Goal: Task Accomplishment & Management: Use online tool/utility

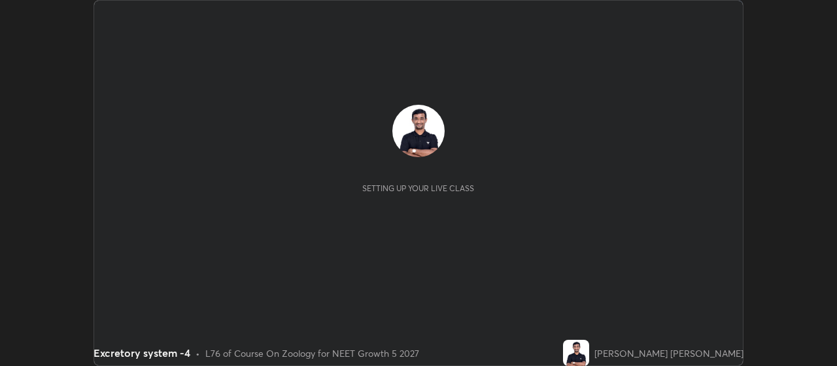
scroll to position [366, 837]
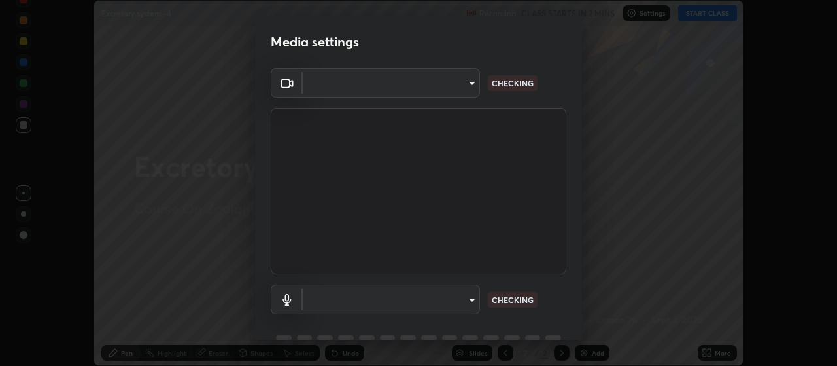
type input "80c3748f7047bfa8a2e3beb73f5809e9ad7c39e7d775a1a6b919bd05adb1d46d"
click at [466, 295] on body "Erase all Excretory system -4 Recording CLASS STARTS IN 2 MINS Settings START C…" at bounding box center [418, 183] width 837 height 366
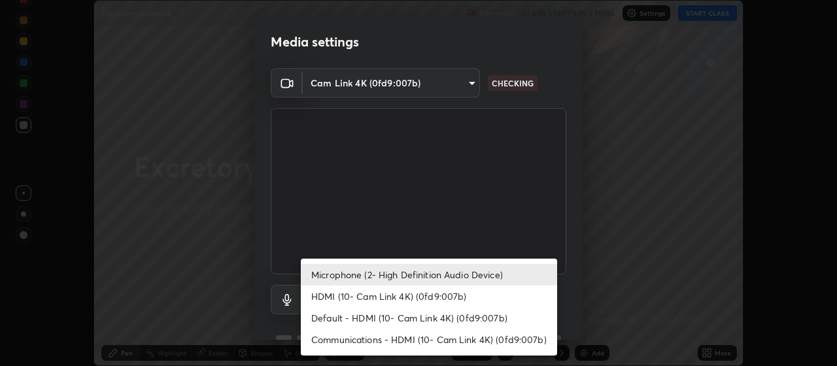
click at [610, 289] on div at bounding box center [418, 183] width 837 height 366
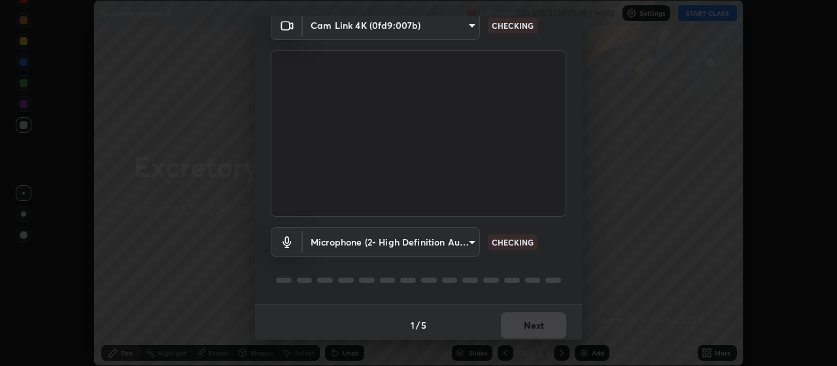
scroll to position [57, 0]
click at [463, 236] on body "Erase all Excretory system -4 Recording CLASS STARTS IN 2 MINS Settings START C…" at bounding box center [418, 183] width 837 height 366
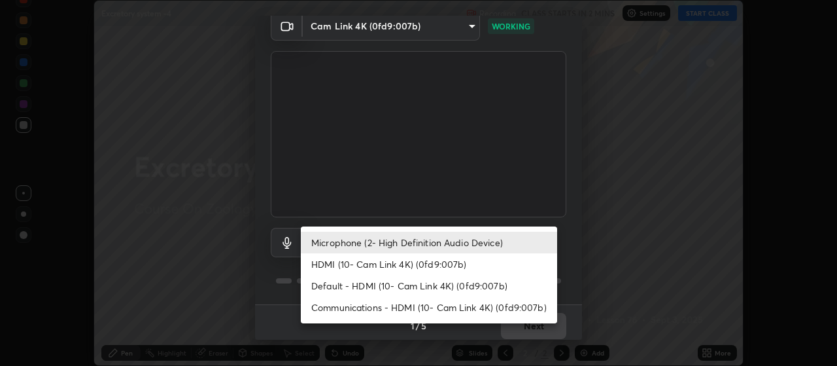
click at [395, 286] on li "Default - HDMI (10- Cam Link 4K) (0fd9:007b)" at bounding box center [429, 286] width 256 height 22
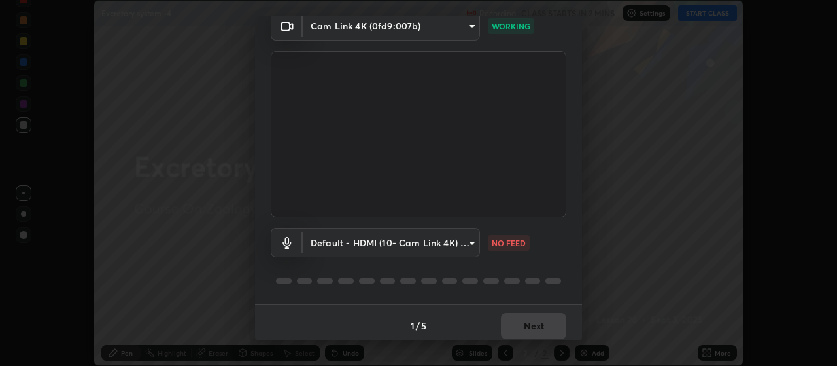
click at [469, 240] on body "Erase all Excretory system -4 Recording CLASS STARTS IN 2 MINS Settings START C…" at bounding box center [418, 183] width 837 height 366
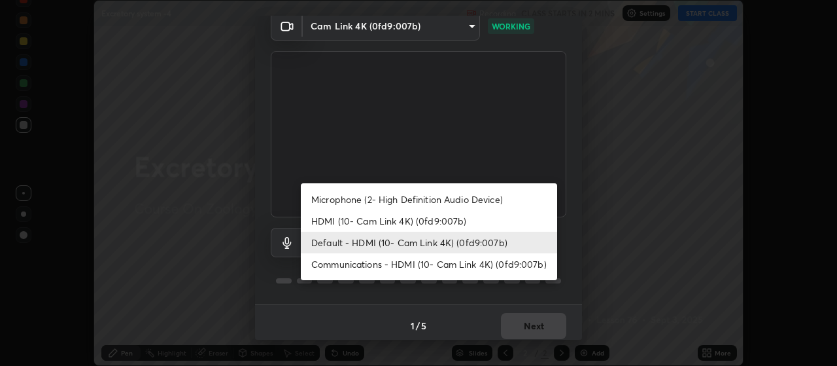
click at [431, 198] on li "Microphone (2- High Definition Audio Device)" at bounding box center [429, 199] width 256 height 22
type input "04304df582d3fb9e914b98a99a30fc8828bda1270300df0408f8e04cb60530a5"
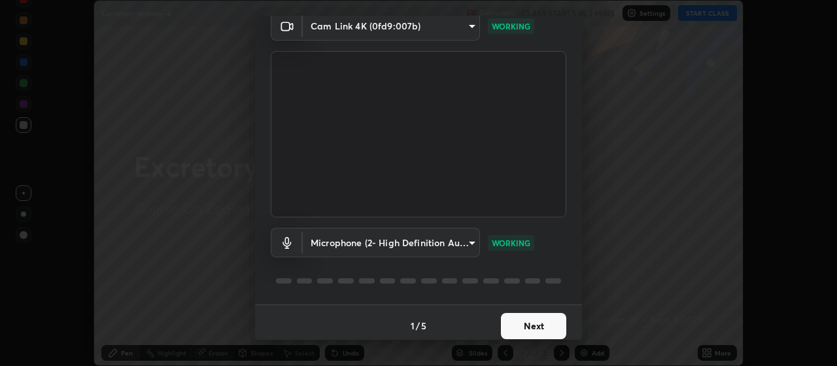
click at [518, 333] on button "Next" at bounding box center [533, 326] width 65 height 26
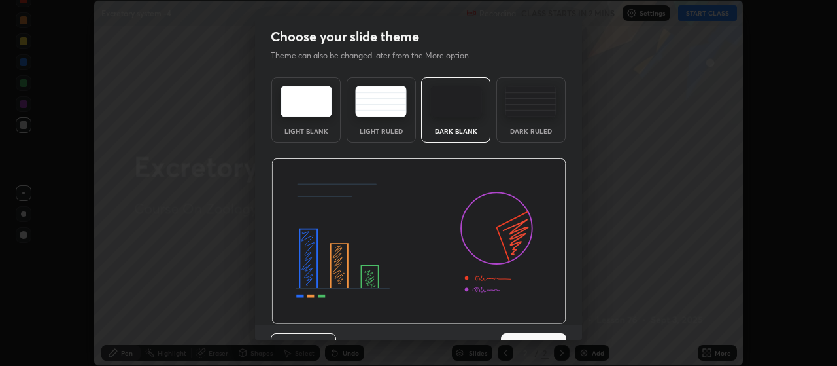
click at [522, 325] on div "Previous 3 / 5 Next" at bounding box center [418, 346] width 327 height 42
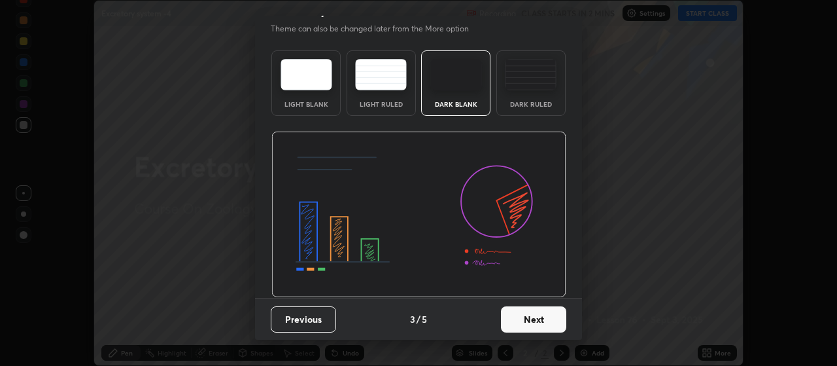
click at [527, 315] on button "Next" at bounding box center [533, 319] width 65 height 26
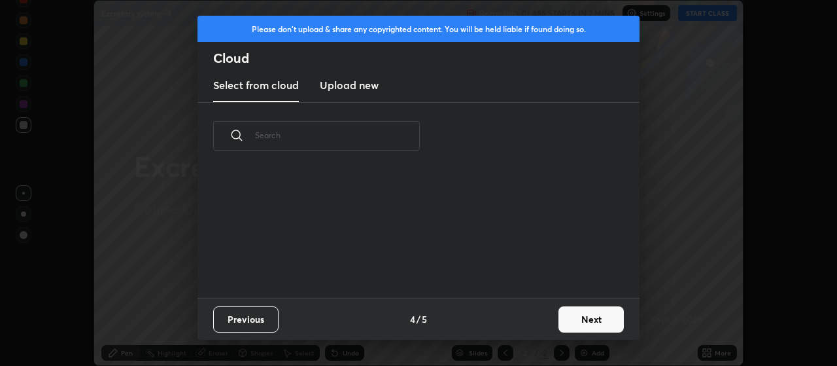
scroll to position [128, 420]
click at [593, 317] on button "Next" at bounding box center [591, 319] width 65 height 26
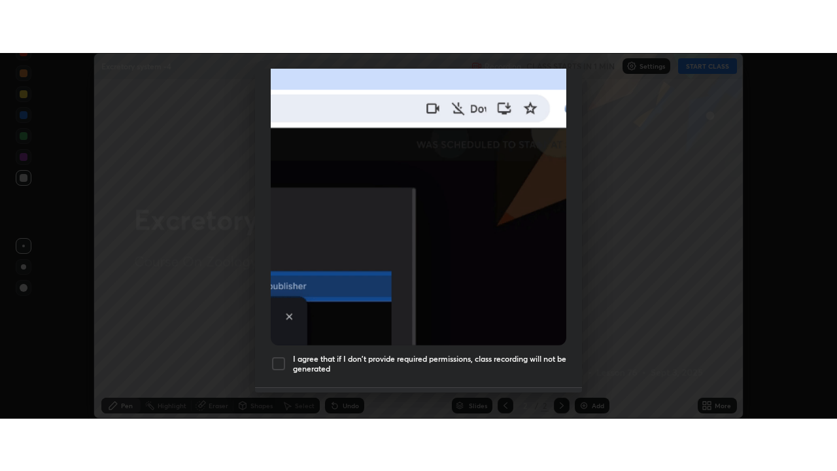
scroll to position [330, 0]
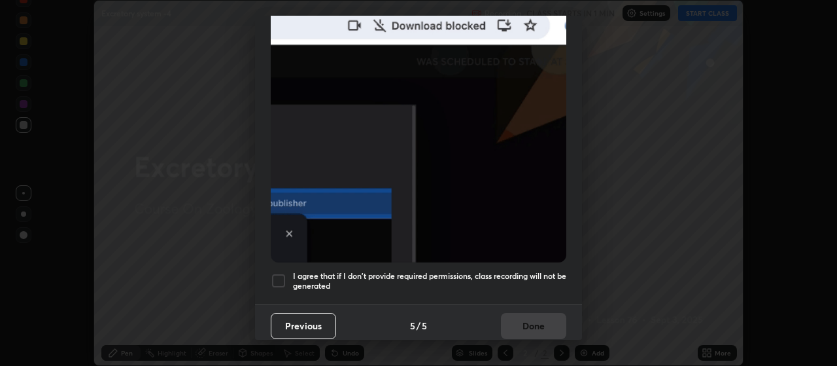
click at [278, 273] on div at bounding box center [279, 281] width 16 height 16
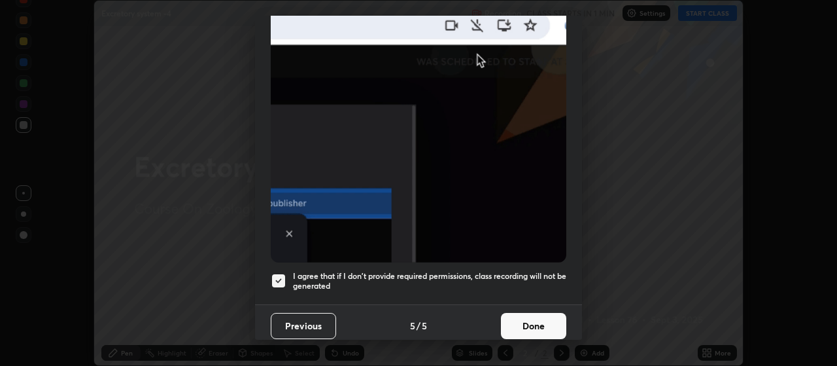
click at [518, 316] on button "Done" at bounding box center [533, 326] width 65 height 26
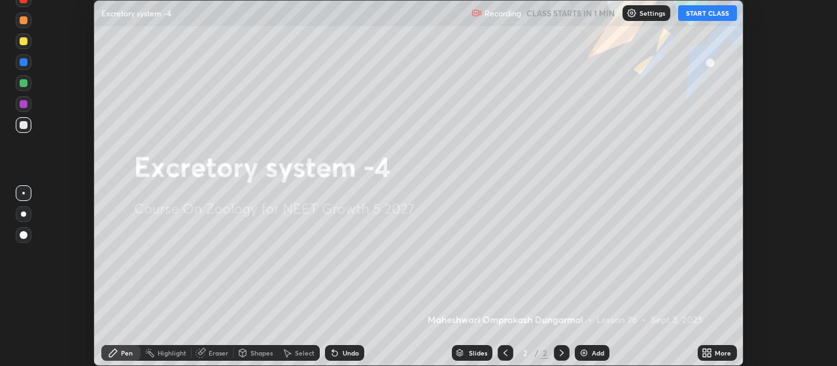
click at [711, 351] on icon at bounding box center [710, 350] width 3 height 3
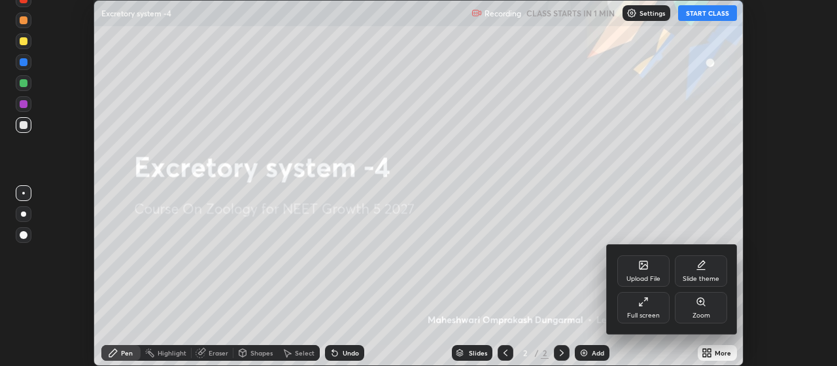
click at [652, 300] on div "Full screen" at bounding box center [644, 307] width 52 height 31
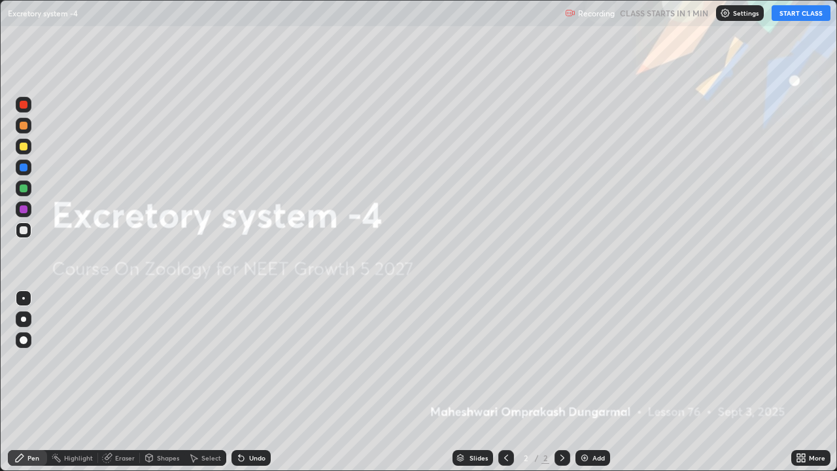
scroll to position [471, 837]
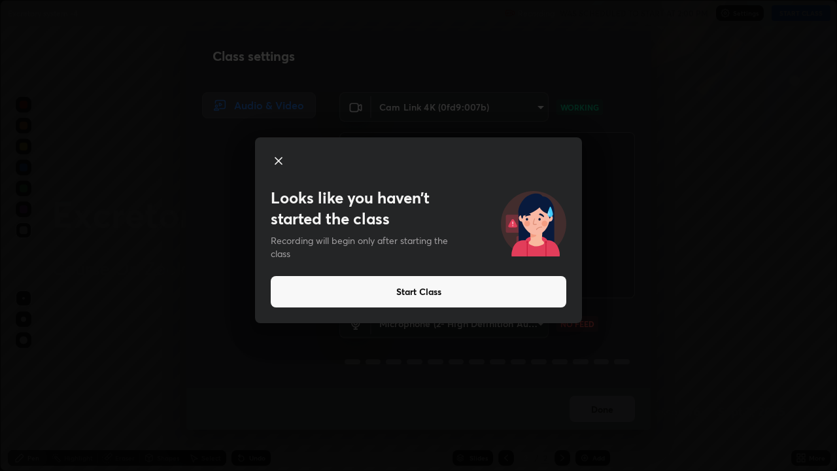
click at [277, 163] on icon at bounding box center [279, 161] width 16 height 16
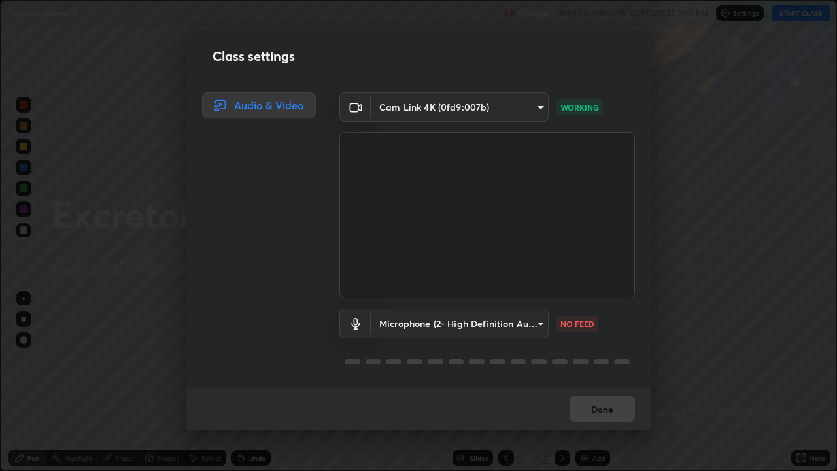
click at [437, 321] on body "Erase all Excretory system -4 Recording WAS SCHEDULED TO START AT 2:00 PM Setti…" at bounding box center [418, 235] width 837 height 471
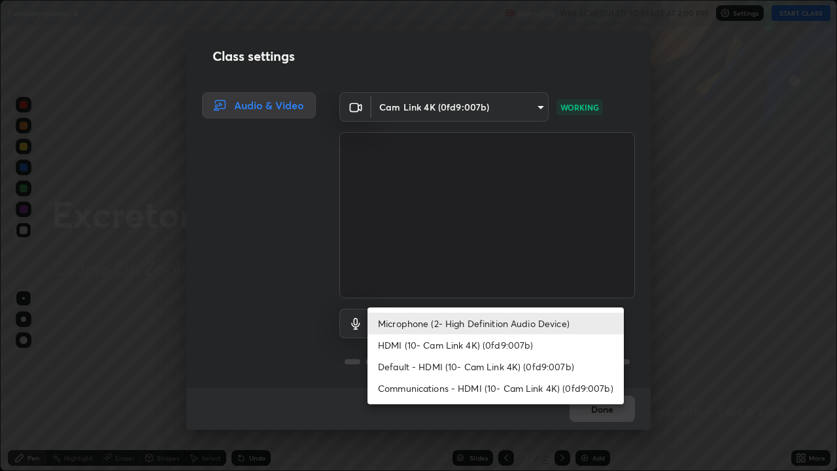
click at [410, 348] on li "HDMI (10- Cam Link 4K) (0fd9:007b)" at bounding box center [496, 345] width 256 height 22
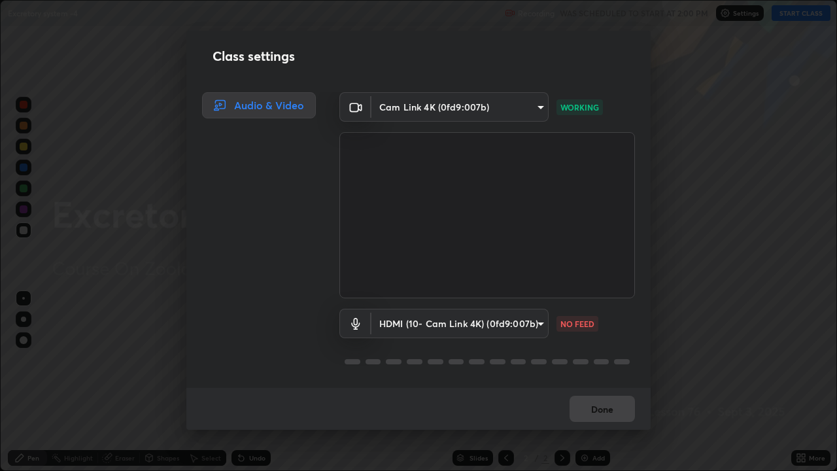
click at [537, 323] on body "Erase all Excretory system -4 Recording WAS SCHEDULED TO START AT 2:00 PM Setti…" at bounding box center [418, 235] width 837 height 471
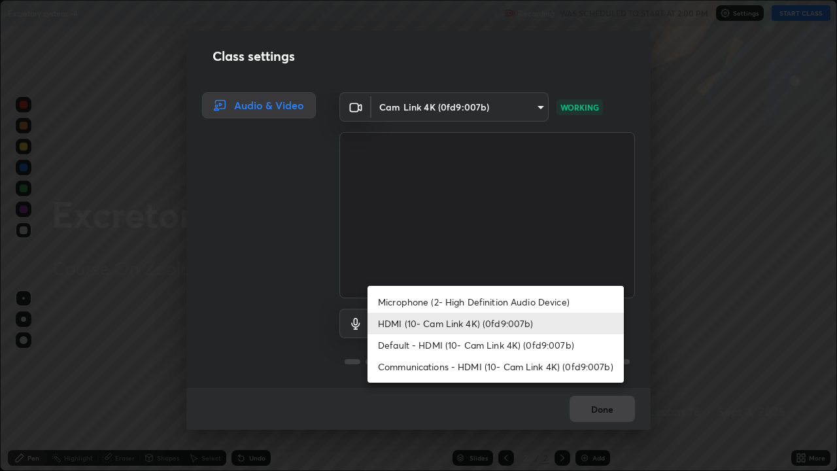
click at [576, 362] on li "Communications - HDMI (10- Cam Link 4K) (0fd9:007b)" at bounding box center [496, 367] width 256 height 22
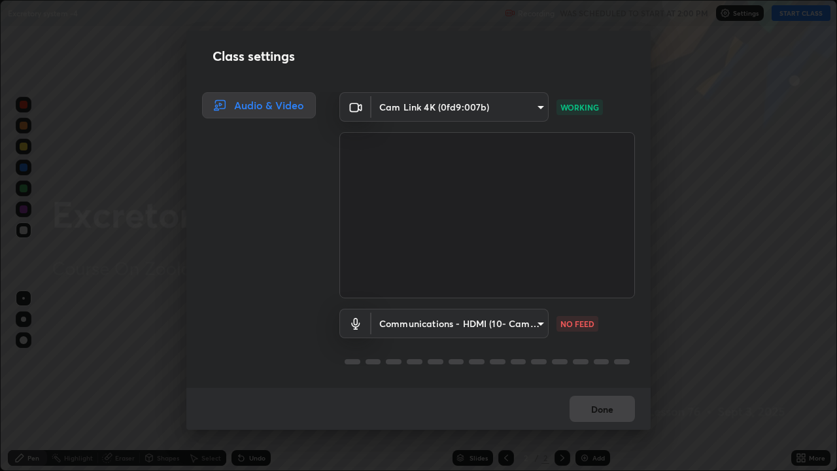
click at [536, 328] on body "Erase all Excretory system -4 Recording WAS SCHEDULED TO START AT 2:00 PM Setti…" at bounding box center [418, 235] width 837 height 471
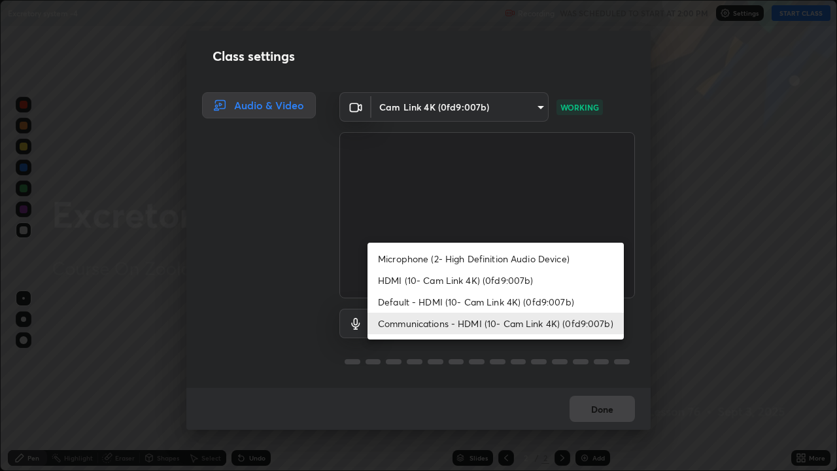
click at [473, 301] on li "Default - HDMI (10- Cam Link 4K) (0fd9:007b)" at bounding box center [496, 302] width 256 height 22
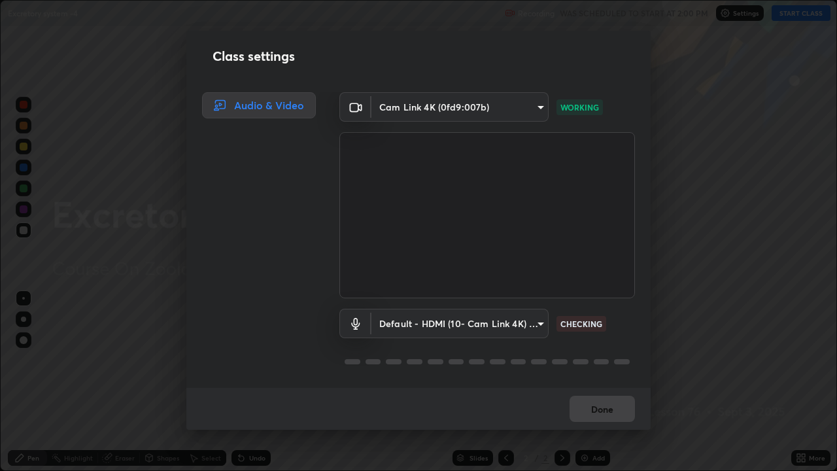
click at [533, 326] on body "Erase all Excretory system -4 Recording WAS SCHEDULED TO START AT 2:00 PM Setti…" at bounding box center [418, 235] width 837 height 471
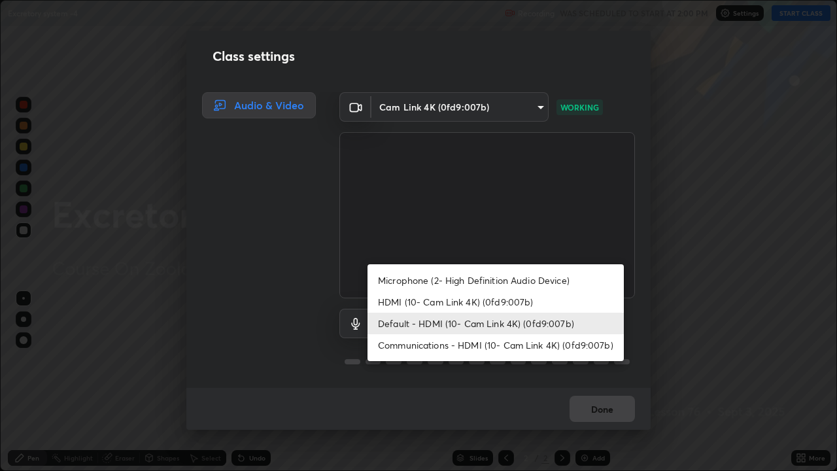
click at [472, 298] on li "HDMI (10- Cam Link 4K) (0fd9:007b)" at bounding box center [496, 302] width 256 height 22
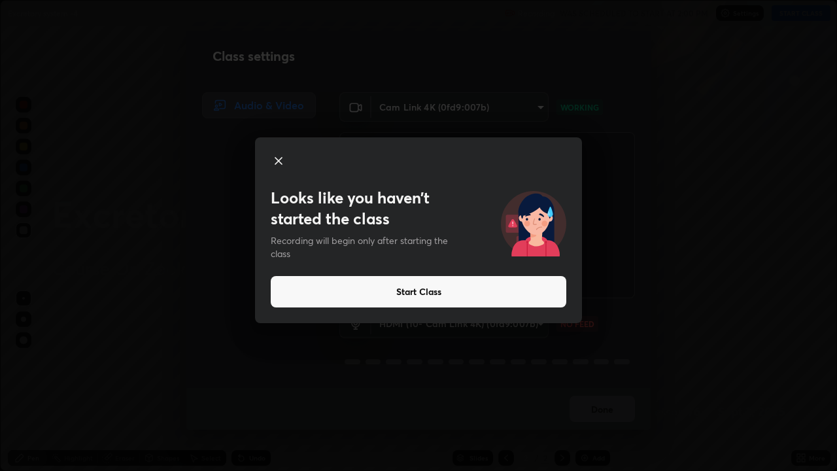
click at [279, 162] on icon at bounding box center [278, 161] width 7 height 7
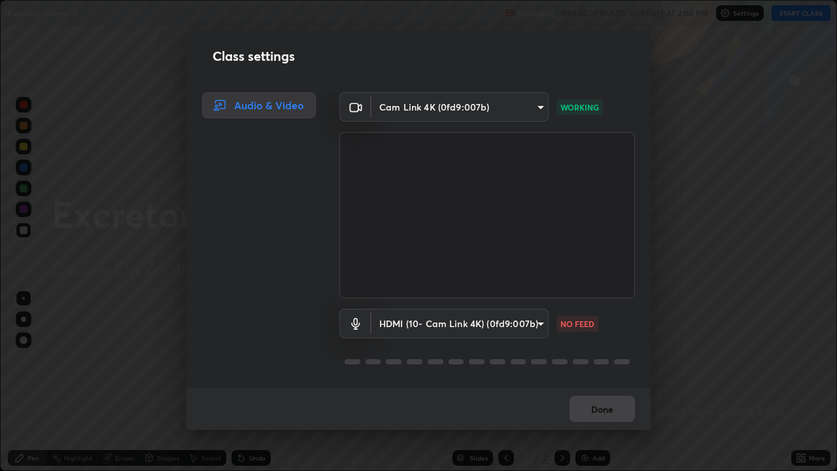
click at [412, 325] on body "Erase all Excretory system -4 Recording WAS SCHEDULED TO START AT 2:00 PM Setti…" at bounding box center [418, 235] width 837 height 471
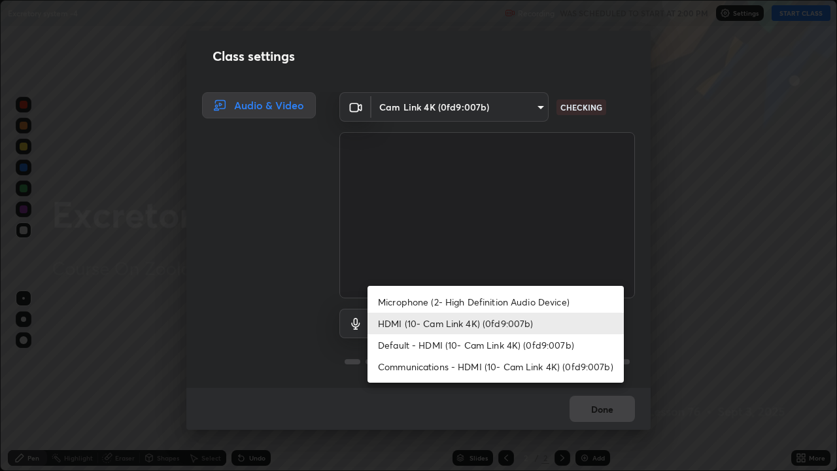
click at [465, 300] on li "Microphone (2- High Definition Audio Device)" at bounding box center [496, 302] width 256 height 22
type input "04304df582d3fb9e914b98a99a30fc8828bda1270300df0408f8e04cb60530a5"
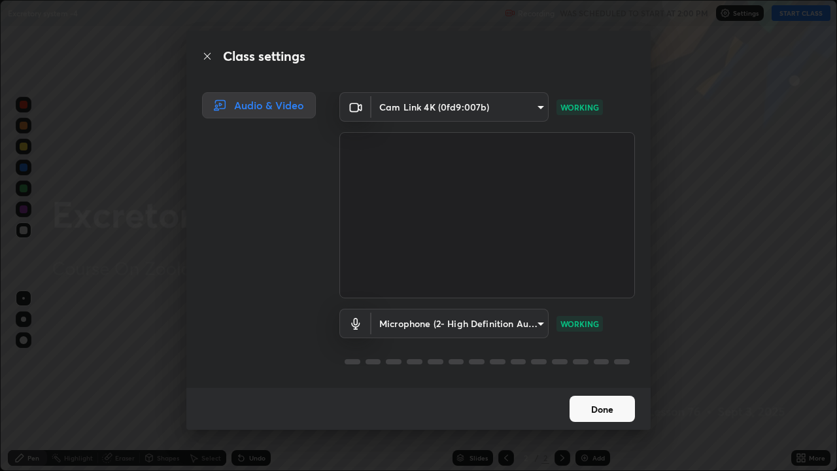
click at [609, 365] on button "Done" at bounding box center [602, 409] width 65 height 26
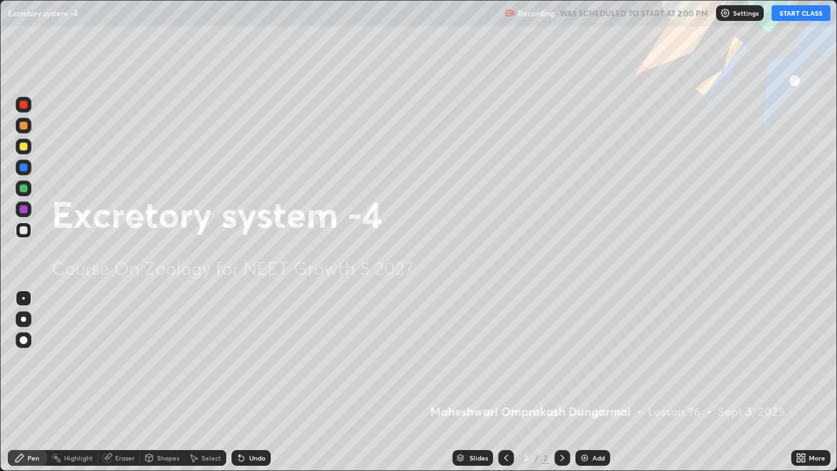
click at [790, 11] on button "START CLASS" at bounding box center [801, 13] width 59 height 16
click at [792, 13] on button "START CLASS" at bounding box center [801, 13] width 59 height 16
click at [793, 14] on button "START CLASS" at bounding box center [801, 13] width 59 height 16
click at [581, 365] on img at bounding box center [585, 458] width 10 height 10
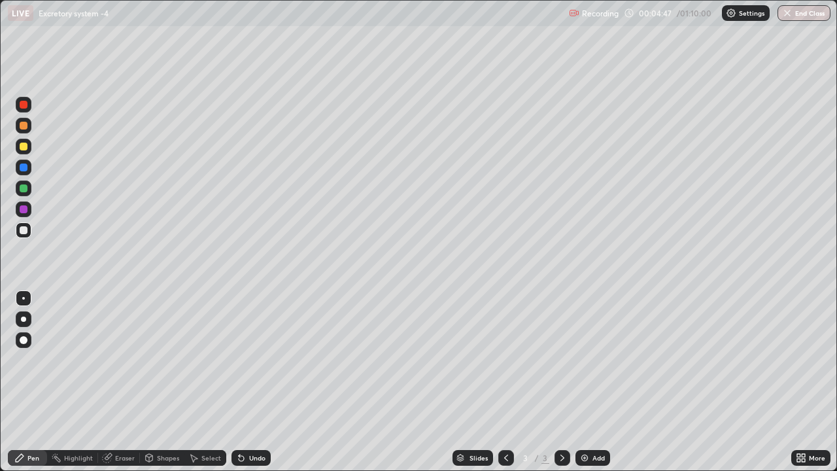
click at [580, 365] on img at bounding box center [585, 458] width 10 height 10
click at [158, 365] on div "Shapes" at bounding box center [168, 458] width 22 height 7
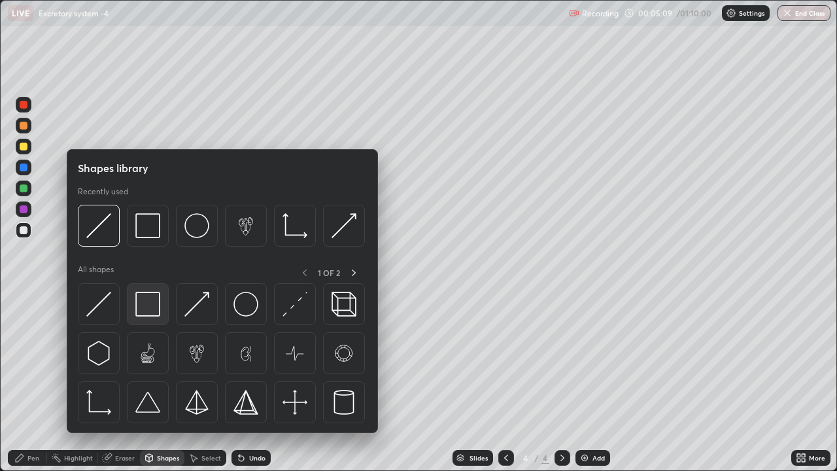
click at [145, 308] on img at bounding box center [147, 304] width 25 height 25
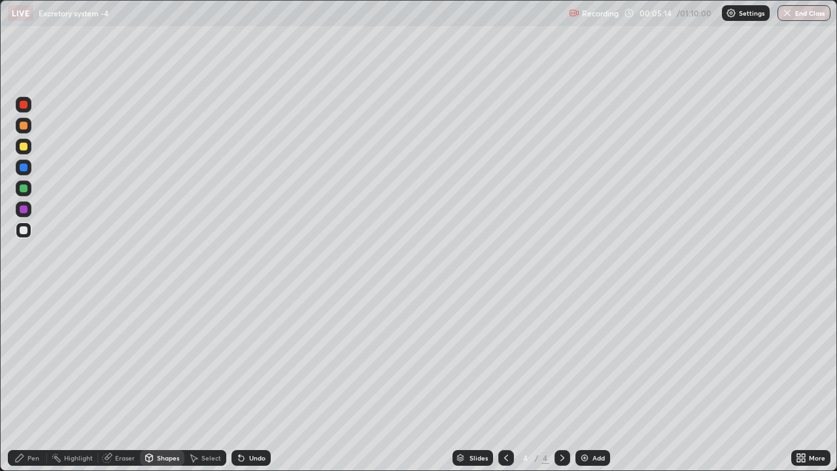
click at [160, 365] on div "Shapes" at bounding box center [168, 458] width 22 height 7
click at [31, 365] on div "Pen" at bounding box center [33, 458] width 12 height 7
click at [24, 341] on div at bounding box center [24, 340] width 8 height 8
click at [25, 191] on div at bounding box center [24, 189] width 8 height 8
click at [22, 228] on div at bounding box center [24, 230] width 8 height 8
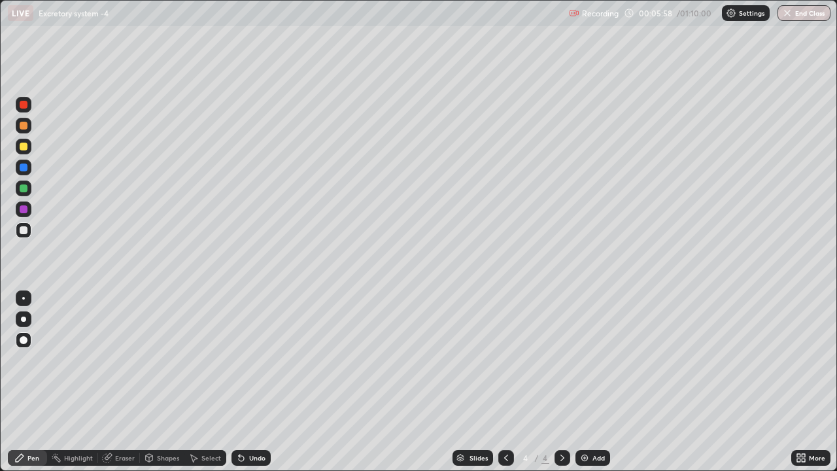
click at [251, 365] on div "Undo" at bounding box center [257, 458] width 16 height 7
click at [149, 365] on icon at bounding box center [149, 458] width 7 height 8
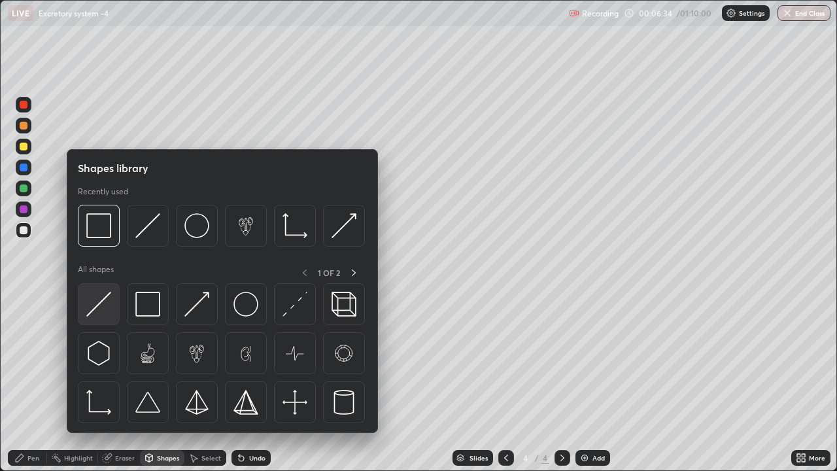
click at [99, 311] on img at bounding box center [98, 304] width 25 height 25
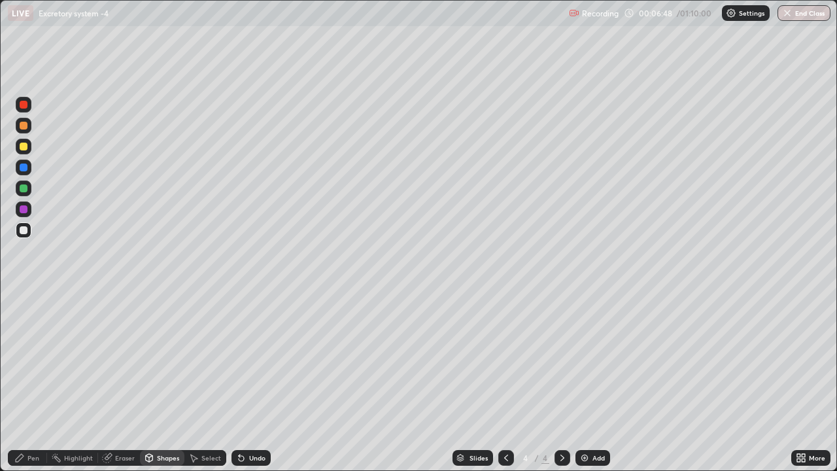
click at [23, 211] on div at bounding box center [24, 209] width 8 height 8
click at [239, 365] on icon at bounding box center [241, 458] width 5 height 5
click at [247, 365] on div "Undo" at bounding box center [251, 458] width 39 height 16
click at [32, 365] on div "Pen" at bounding box center [33, 458] width 12 height 7
click at [23, 232] on div at bounding box center [24, 230] width 8 height 8
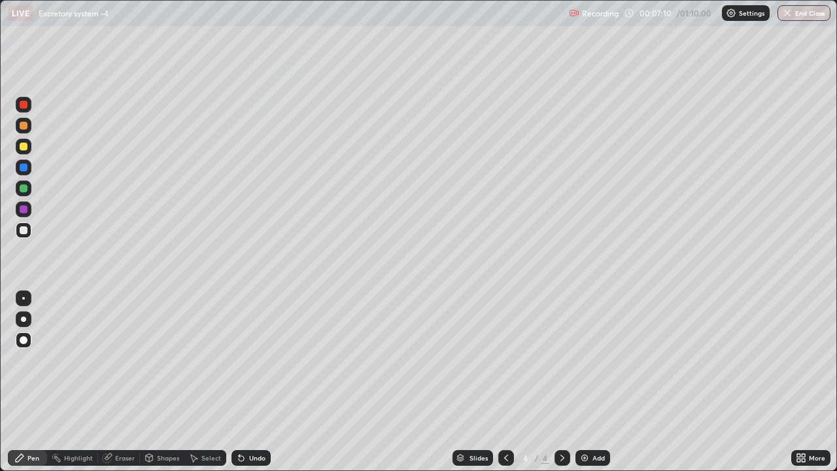
click at [22, 317] on div at bounding box center [23, 319] width 5 height 5
click at [239, 365] on icon at bounding box center [241, 458] width 5 height 5
click at [241, 365] on icon at bounding box center [241, 458] width 5 height 5
click at [24, 211] on div at bounding box center [24, 209] width 8 height 8
click at [20, 232] on div at bounding box center [24, 230] width 8 height 8
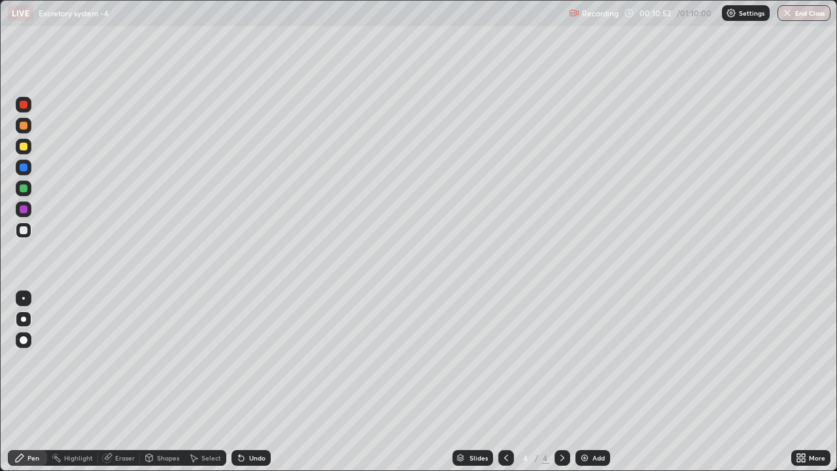
click at [118, 365] on div "Eraser" at bounding box center [125, 458] width 20 height 7
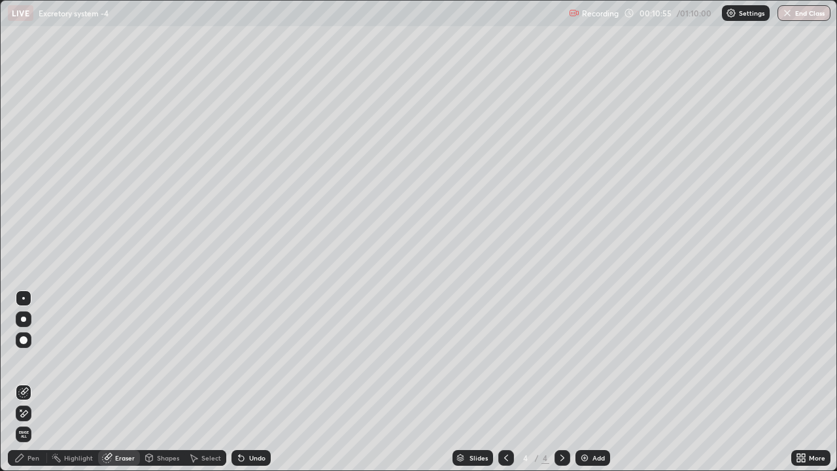
click at [31, 365] on div "Pen" at bounding box center [27, 458] width 39 height 16
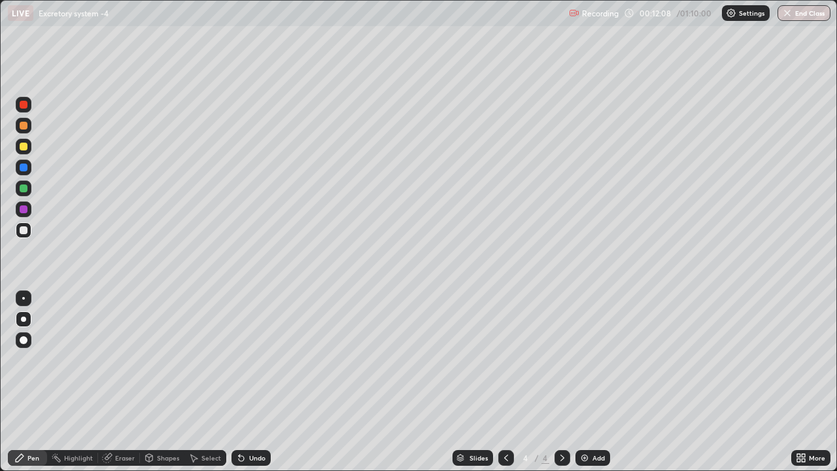
click at [588, 365] on img at bounding box center [585, 458] width 10 height 10
click at [245, 365] on div "Undo" at bounding box center [251, 458] width 39 height 16
click at [239, 365] on icon at bounding box center [241, 458] width 5 height 5
click at [241, 365] on icon at bounding box center [241, 458] width 5 height 5
click at [239, 365] on icon at bounding box center [239, 455] width 1 height 1
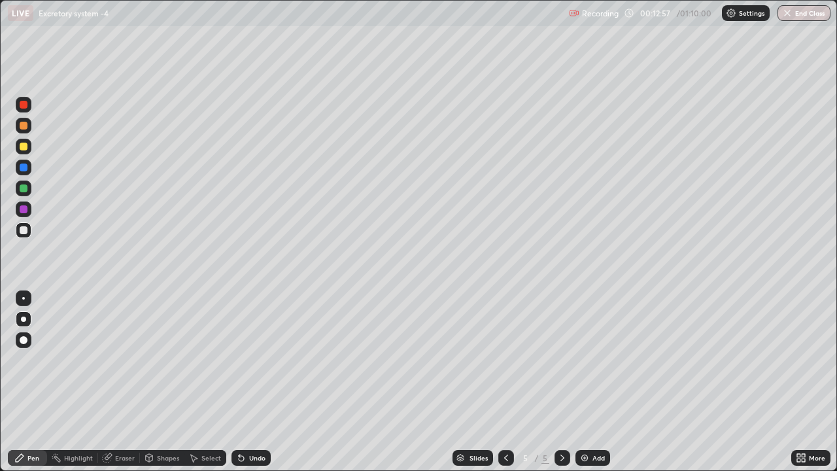
click at [239, 365] on icon at bounding box center [239, 455] width 1 height 1
click at [238, 365] on icon at bounding box center [241, 458] width 10 height 10
click at [241, 365] on icon at bounding box center [241, 458] width 5 height 5
click at [239, 365] on icon at bounding box center [239, 455] width 1 height 1
click at [80, 365] on div "Highlight" at bounding box center [72, 458] width 51 height 16
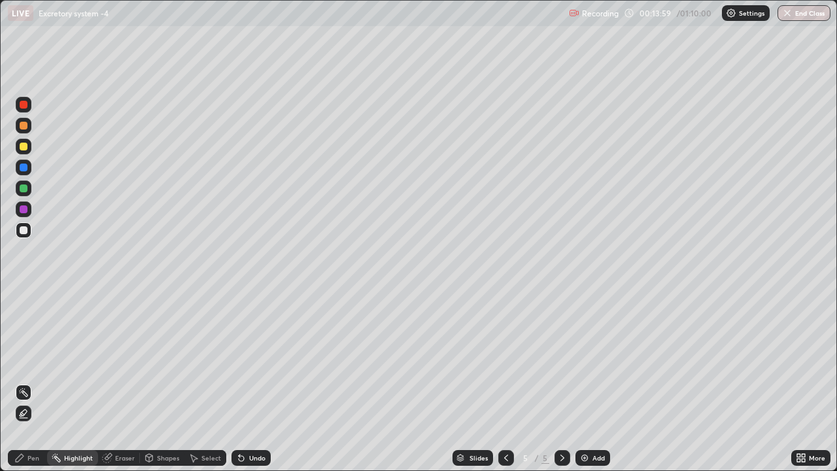
click at [24, 365] on icon at bounding box center [24, 418] width 8 height 0
click at [21, 209] on div at bounding box center [24, 209] width 8 height 8
click at [21, 232] on div at bounding box center [24, 230] width 8 height 8
click at [21, 365] on icon at bounding box center [20, 458] width 8 height 8
click at [25, 188] on div at bounding box center [24, 189] width 8 height 8
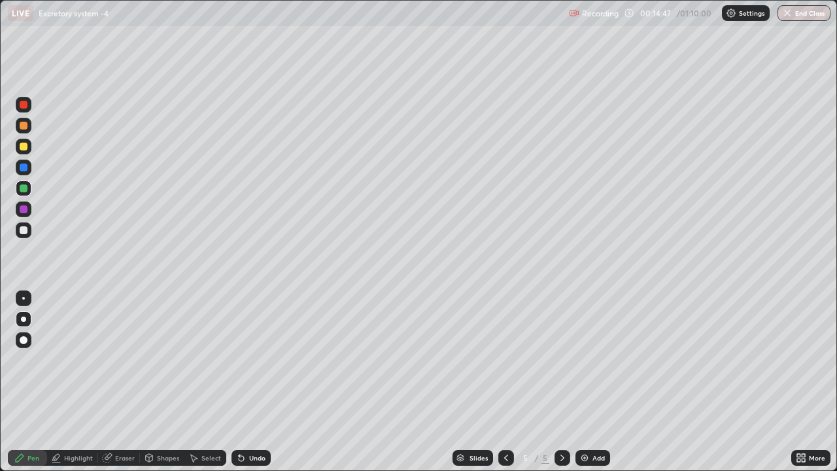
click at [22, 105] on div at bounding box center [24, 105] width 8 height 8
click at [236, 365] on icon at bounding box center [241, 458] width 10 height 10
click at [240, 365] on icon at bounding box center [241, 458] width 5 height 5
click at [244, 365] on icon at bounding box center [241, 458] width 10 height 10
click at [245, 365] on div "Undo" at bounding box center [251, 458] width 39 height 16
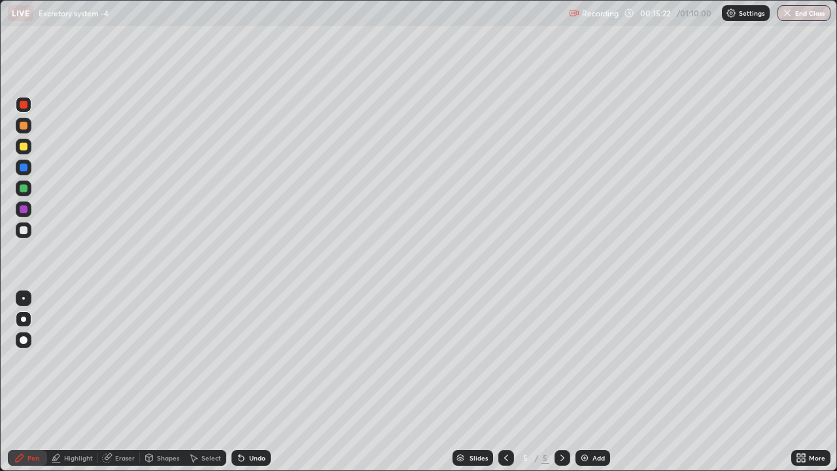
click at [243, 365] on icon at bounding box center [241, 458] width 10 height 10
click at [245, 365] on div "Undo" at bounding box center [251, 458] width 39 height 16
click at [243, 365] on icon at bounding box center [241, 458] width 10 height 10
click at [22, 301] on div at bounding box center [24, 299] width 16 height 16
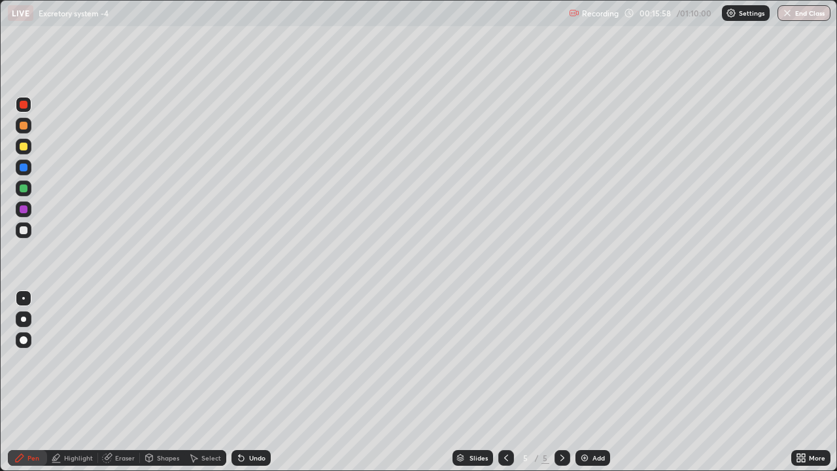
click at [24, 190] on div at bounding box center [24, 189] width 8 height 8
click at [22, 167] on div at bounding box center [24, 168] width 8 height 8
click at [252, 365] on div "Undo" at bounding box center [251, 458] width 39 height 16
click at [253, 365] on div "Undo" at bounding box center [251, 458] width 39 height 16
click at [254, 365] on div "Undo" at bounding box center [251, 458] width 39 height 16
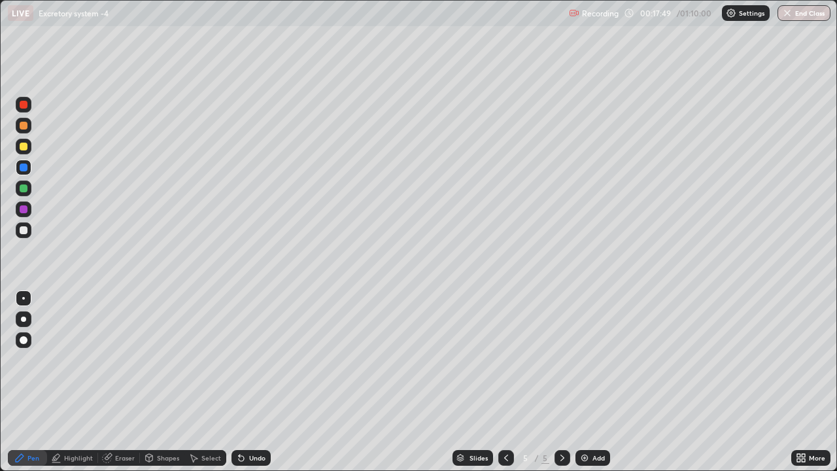
click at [258, 365] on div "Undo" at bounding box center [251, 458] width 39 height 16
click at [245, 365] on div "Undo" at bounding box center [251, 458] width 39 height 16
click at [243, 365] on div "Undo" at bounding box center [251, 458] width 39 height 16
click at [239, 365] on div "Undo" at bounding box center [251, 458] width 39 height 16
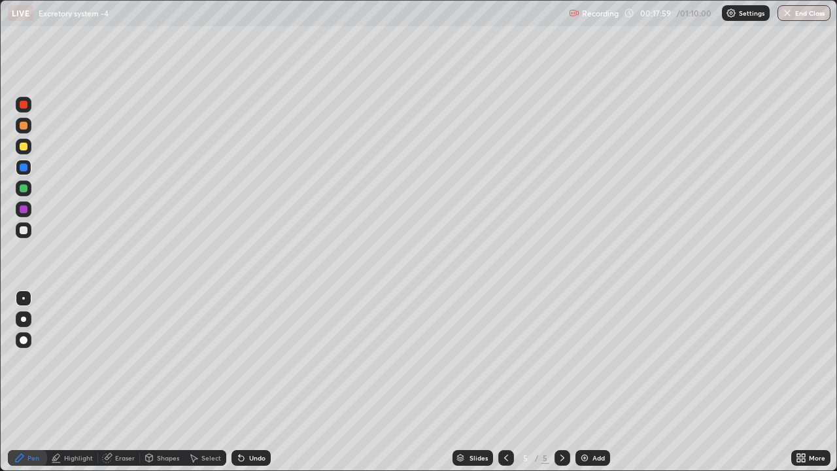
click at [242, 365] on div "Undo" at bounding box center [251, 458] width 39 height 16
click at [584, 365] on img at bounding box center [585, 458] width 10 height 10
click at [24, 298] on div at bounding box center [23, 298] width 3 height 3
click at [24, 319] on div at bounding box center [23, 319] width 5 height 5
click at [23, 232] on div at bounding box center [24, 230] width 8 height 8
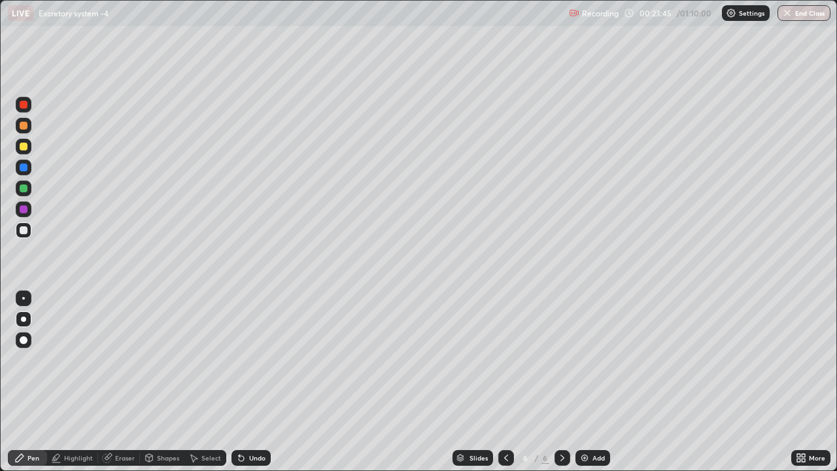
click at [246, 365] on div "Undo" at bounding box center [251, 458] width 39 height 16
click at [239, 365] on icon at bounding box center [241, 458] width 5 height 5
click at [240, 365] on icon at bounding box center [241, 458] width 5 height 5
click at [27, 104] on div at bounding box center [24, 105] width 8 height 8
click at [24, 299] on div at bounding box center [23, 298] width 3 height 3
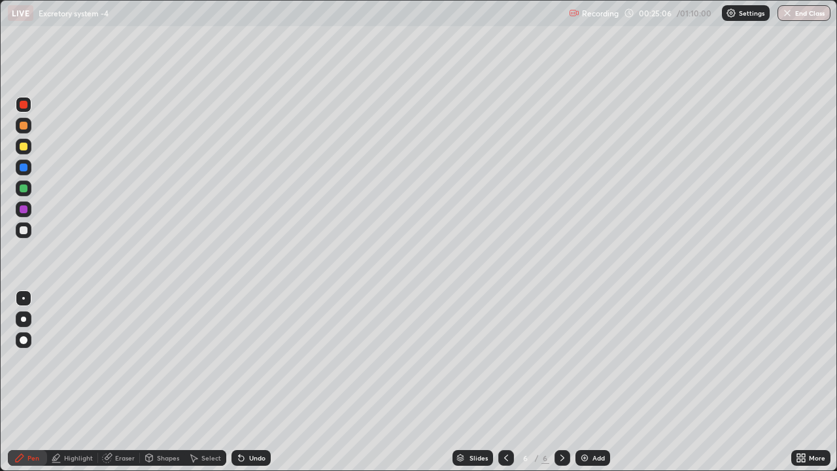
click at [24, 230] on div at bounding box center [24, 230] width 8 height 8
click at [239, 365] on icon at bounding box center [241, 458] width 5 height 5
click at [505, 365] on icon at bounding box center [506, 458] width 10 height 10
click at [560, 365] on icon at bounding box center [562, 458] width 10 height 10
click at [24, 318] on div at bounding box center [23, 319] width 5 height 5
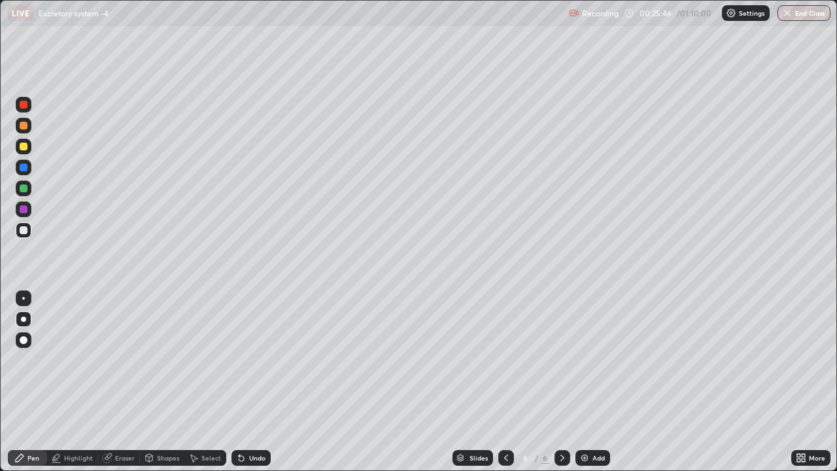
click at [24, 126] on div at bounding box center [24, 126] width 8 height 8
click at [239, 365] on icon at bounding box center [241, 458] width 5 height 5
click at [242, 365] on icon at bounding box center [241, 458] width 5 height 5
click at [239, 365] on icon at bounding box center [241, 458] width 5 height 5
click at [24, 105] on div at bounding box center [24, 105] width 8 height 8
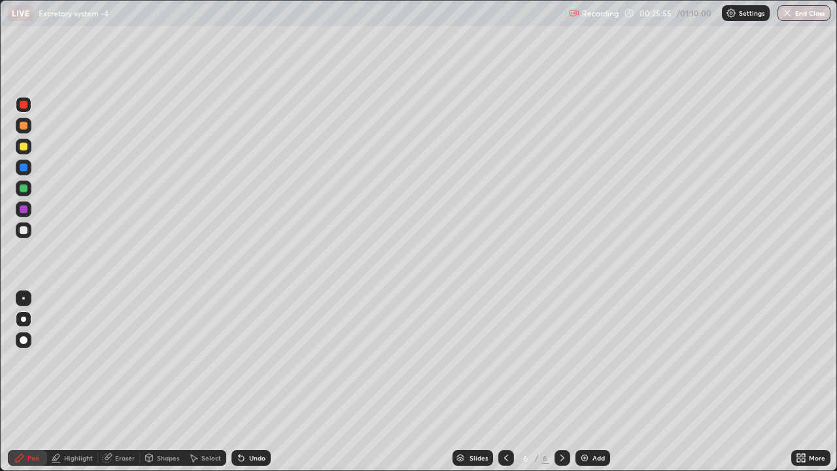
click at [24, 298] on div at bounding box center [23, 298] width 3 height 3
click at [239, 365] on icon at bounding box center [241, 458] width 5 height 5
click at [24, 149] on div at bounding box center [24, 147] width 8 height 8
click at [62, 365] on div "Highlight" at bounding box center [72, 458] width 51 height 16
click at [22, 365] on icon at bounding box center [23, 414] width 3 height 3
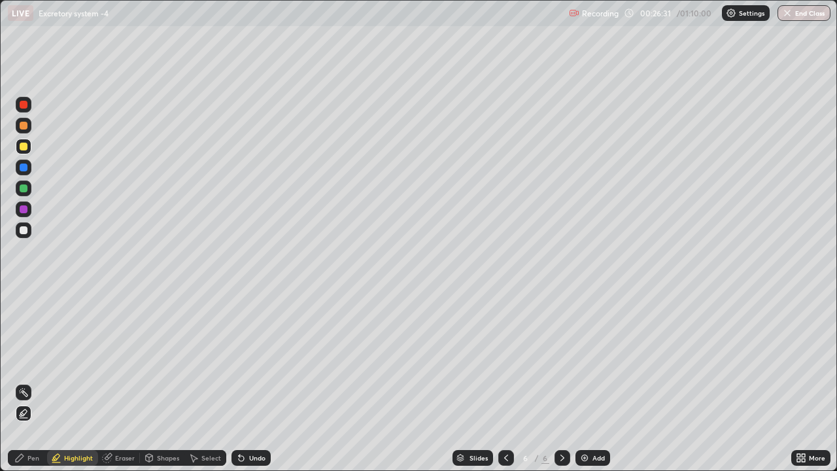
click at [28, 365] on div "Pen" at bounding box center [33, 458] width 12 height 7
click at [21, 129] on div at bounding box center [24, 126] width 8 height 8
click at [22, 232] on div at bounding box center [24, 230] width 8 height 8
click at [112, 365] on div "Eraser" at bounding box center [119, 458] width 42 height 16
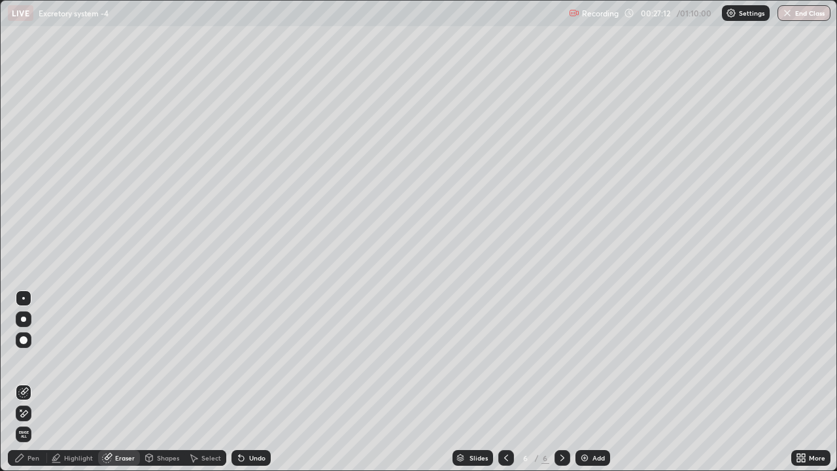
click at [20, 365] on div "Pen" at bounding box center [27, 458] width 39 height 16
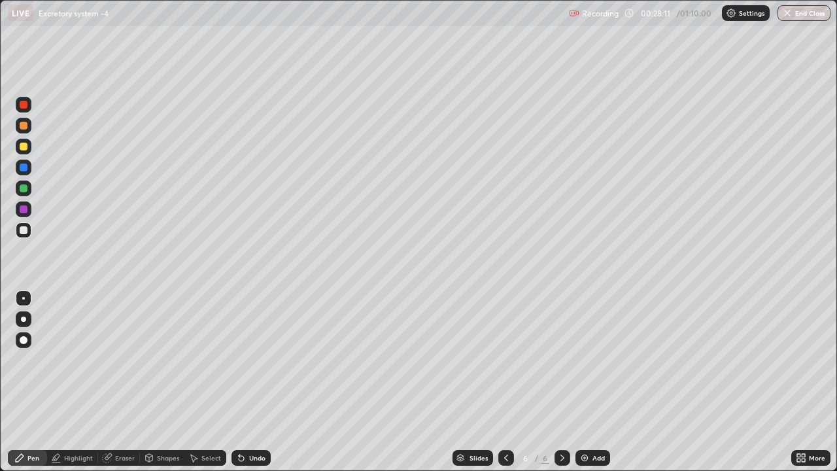
click at [20, 127] on div at bounding box center [24, 126] width 8 height 8
click at [24, 231] on div at bounding box center [24, 230] width 8 height 8
click at [17, 193] on div at bounding box center [24, 189] width 16 height 16
click at [21, 317] on div at bounding box center [24, 319] width 16 height 16
click at [584, 365] on img at bounding box center [585, 458] width 10 height 10
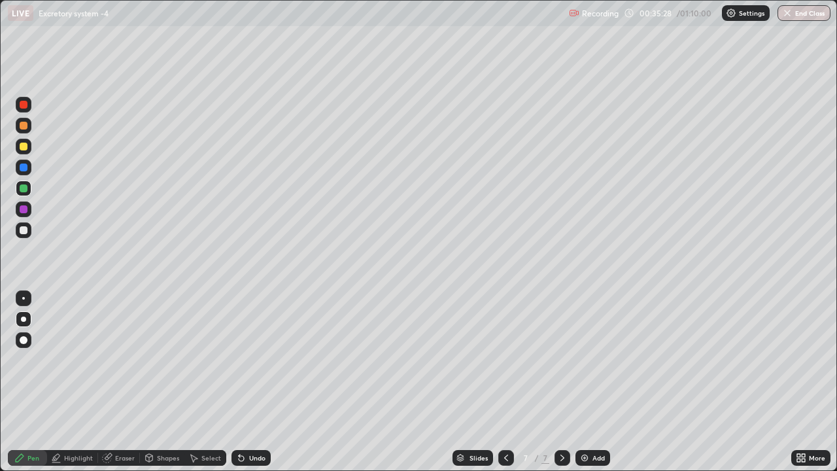
click at [21, 148] on div at bounding box center [24, 147] width 8 height 8
click at [24, 298] on div at bounding box center [23, 298] width 3 height 3
click at [24, 190] on div at bounding box center [24, 189] width 8 height 8
click at [250, 365] on div "Undo" at bounding box center [251, 458] width 39 height 16
click at [24, 231] on div at bounding box center [24, 230] width 8 height 8
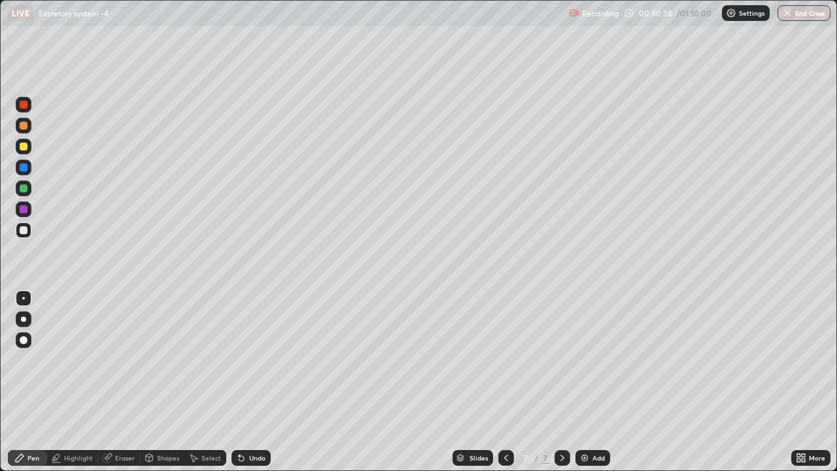
click at [239, 365] on icon at bounding box center [241, 458] width 5 height 5
click at [241, 365] on icon at bounding box center [241, 458] width 5 height 5
click at [511, 365] on div at bounding box center [507, 458] width 16 height 16
click at [504, 365] on icon at bounding box center [506, 458] width 10 height 10
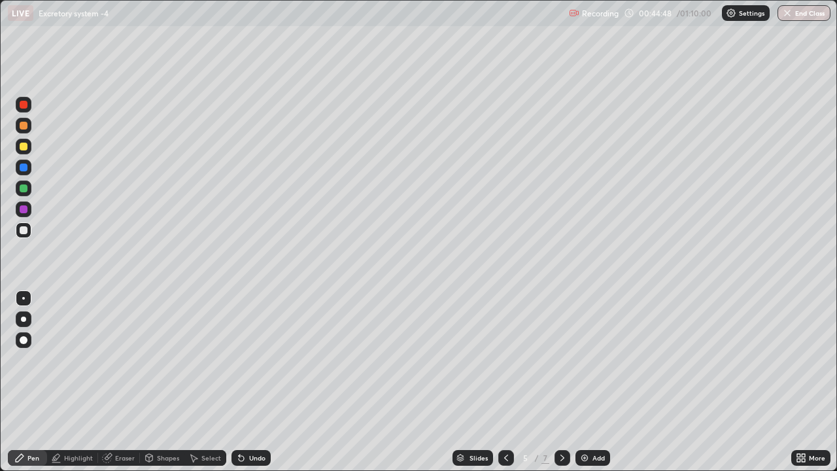
click at [561, 365] on icon at bounding box center [562, 458] width 10 height 10
click at [586, 365] on img at bounding box center [585, 458] width 10 height 10
click at [240, 365] on icon at bounding box center [241, 458] width 5 height 5
click at [237, 365] on icon at bounding box center [241, 458] width 10 height 10
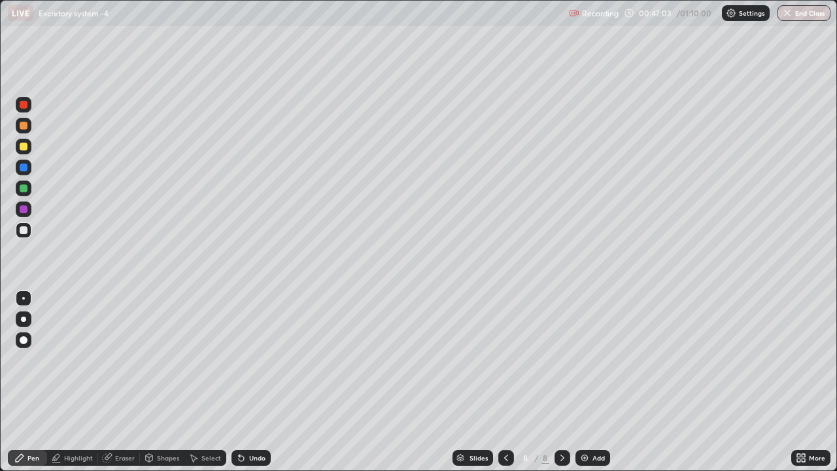
click at [238, 365] on icon at bounding box center [241, 458] width 10 height 10
click at [237, 365] on icon at bounding box center [241, 458] width 10 height 10
click at [236, 365] on icon at bounding box center [241, 458] width 10 height 10
click at [239, 365] on icon at bounding box center [241, 458] width 5 height 5
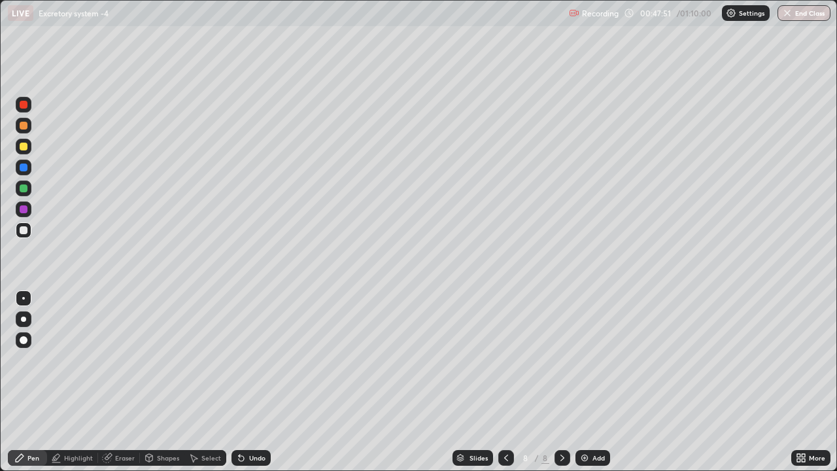
click at [239, 365] on icon at bounding box center [241, 458] width 5 height 5
click at [251, 365] on div "Undo" at bounding box center [251, 458] width 39 height 16
click at [248, 365] on div "Undo" at bounding box center [251, 458] width 39 height 16
click at [119, 365] on div "Eraser" at bounding box center [119, 458] width 42 height 16
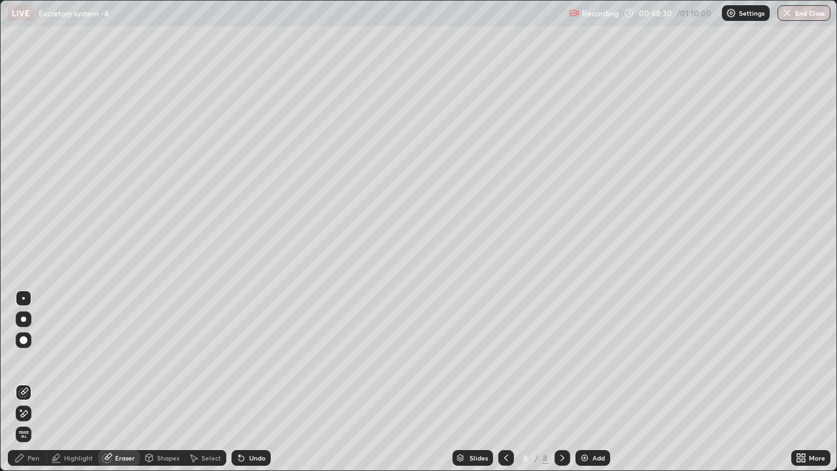
click at [22, 365] on div "Pen" at bounding box center [27, 458] width 39 height 16
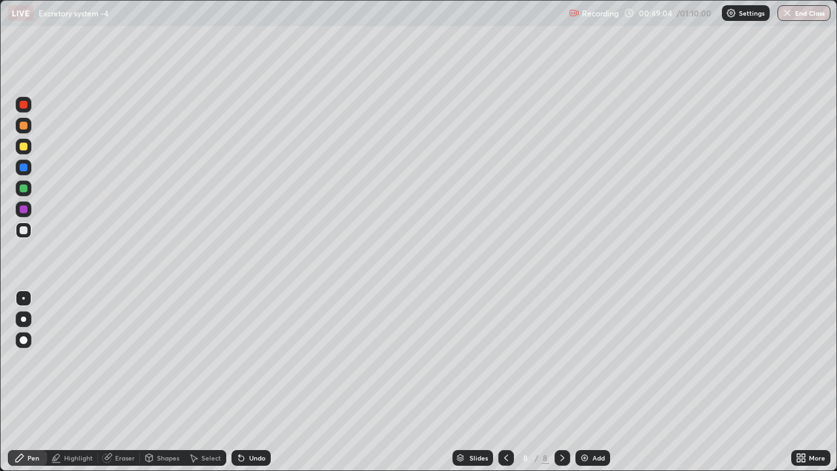
click at [198, 365] on icon at bounding box center [193, 458] width 10 height 10
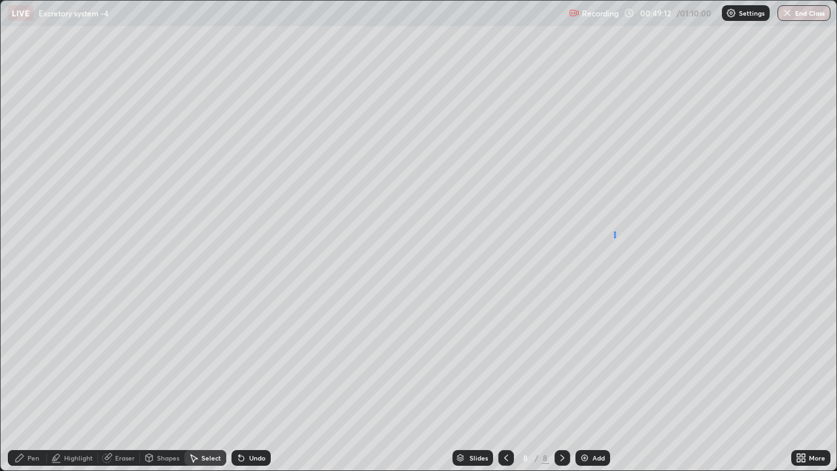
click at [614, 238] on div "0 ° Undo Copy Duplicate Duplicate to new slide Delete" at bounding box center [419, 236] width 836 height 470
click at [399, 365] on div "0 ° Undo Copy Duplicate Duplicate to new slide Delete" at bounding box center [419, 236] width 836 height 470
click at [35, 365] on div "Pen" at bounding box center [33, 458] width 12 height 7
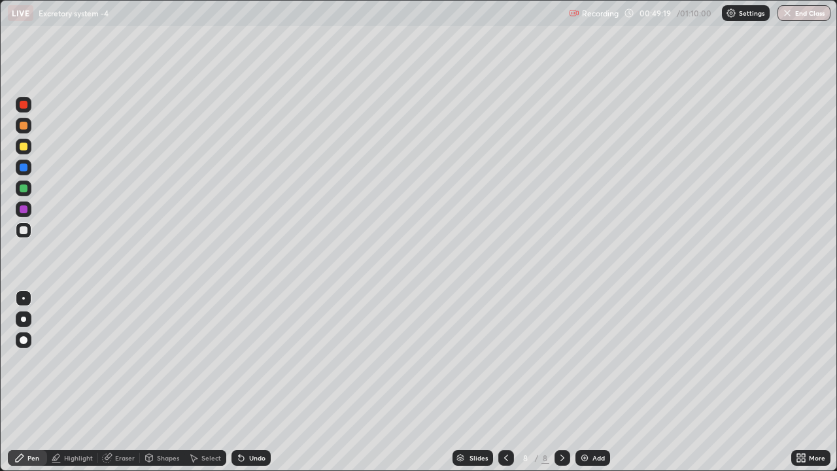
click at [20, 188] on div at bounding box center [24, 189] width 8 height 8
click at [25, 320] on div at bounding box center [23, 319] width 5 height 5
click at [24, 149] on div at bounding box center [24, 147] width 8 height 8
click at [24, 298] on div at bounding box center [23, 298] width 3 height 3
click at [505, 365] on icon at bounding box center [506, 458] width 10 height 10
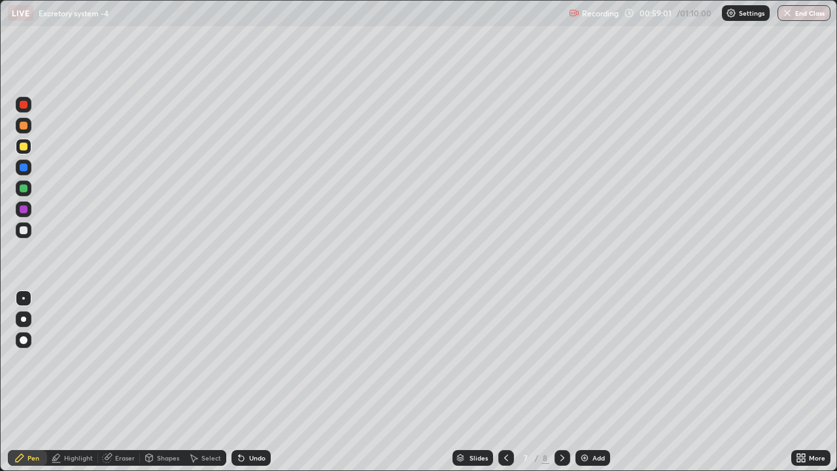
click at [506, 365] on icon at bounding box center [506, 458] width 10 height 10
click at [510, 365] on div at bounding box center [507, 458] width 16 height 16
click at [560, 365] on icon at bounding box center [562, 458] width 10 height 10
click at [561, 365] on icon at bounding box center [562, 458] width 10 height 10
click at [557, 365] on div at bounding box center [563, 458] width 16 height 16
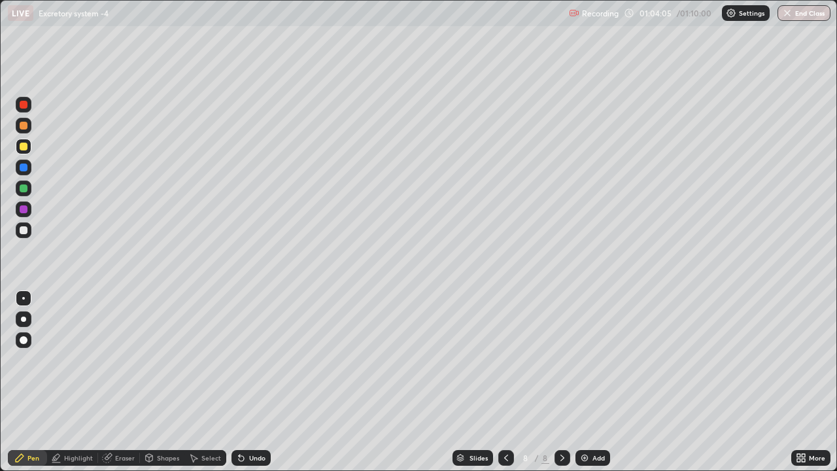
click at [796, 14] on button "End Class" at bounding box center [804, 13] width 53 height 16
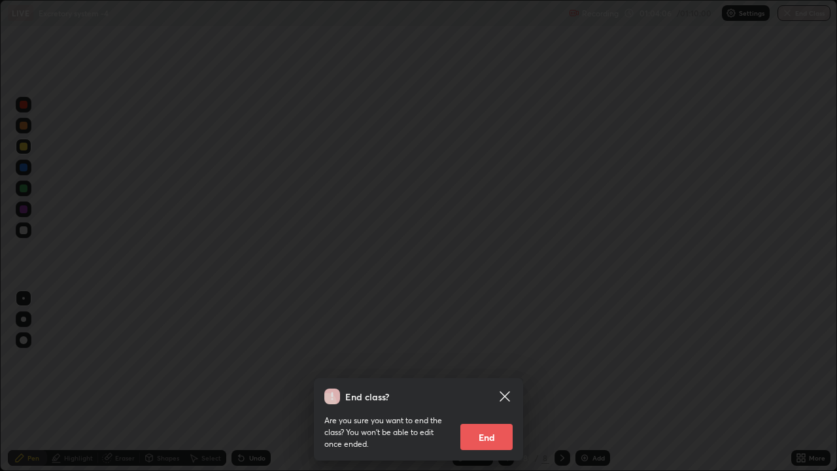
click at [490, 365] on button "End" at bounding box center [487, 437] width 52 height 26
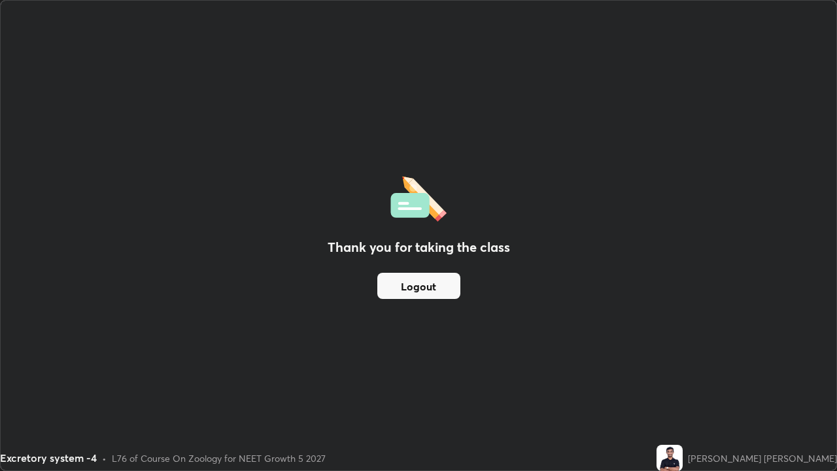
click at [427, 277] on button "Logout" at bounding box center [419, 286] width 83 height 26
click at [407, 277] on button "Logout" at bounding box center [419, 286] width 83 height 26
